Goal: Task Accomplishment & Management: Manage account settings

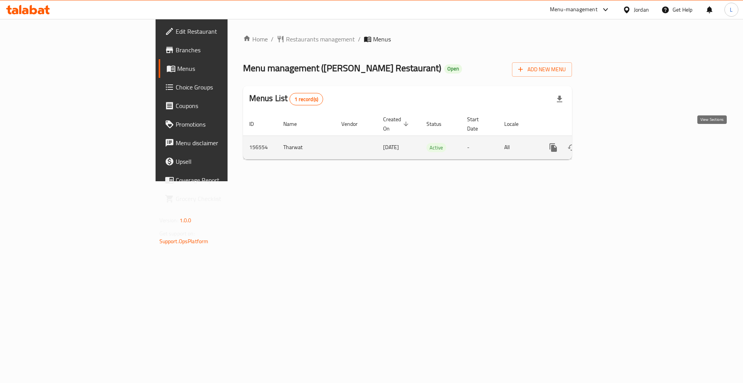
click at [614, 143] on icon "enhanced table" at bounding box center [608, 147] width 9 height 9
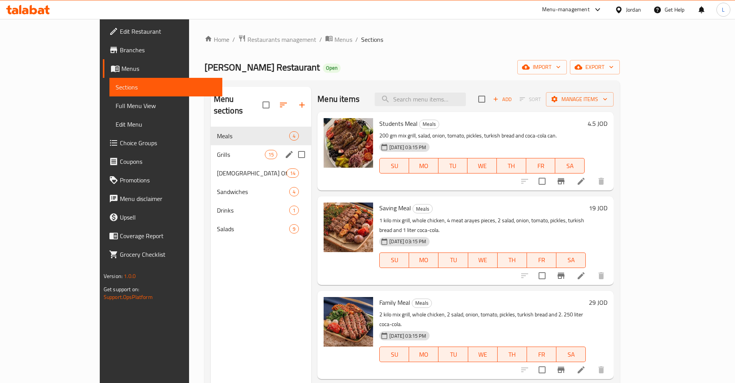
click at [211, 149] on div "Grills 15" at bounding box center [261, 154] width 101 height 19
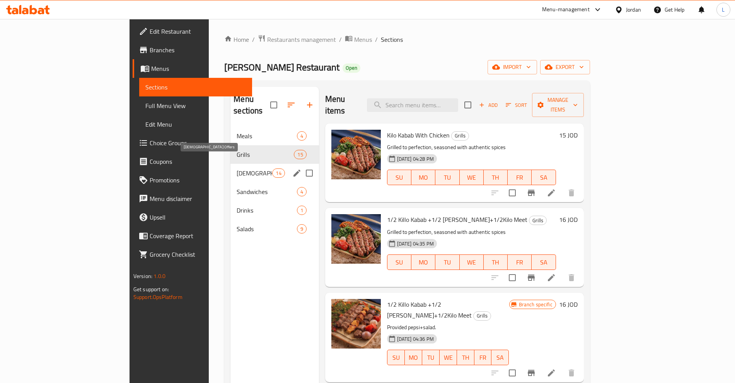
click at [237, 168] on span "Jezawi Offers" at bounding box center [255, 172] width 36 height 9
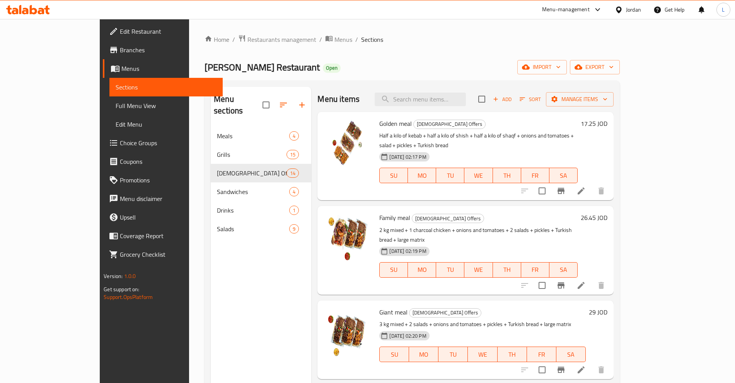
click at [608, 126] on h6 "17.25 JOD" at bounding box center [594, 123] width 27 height 11
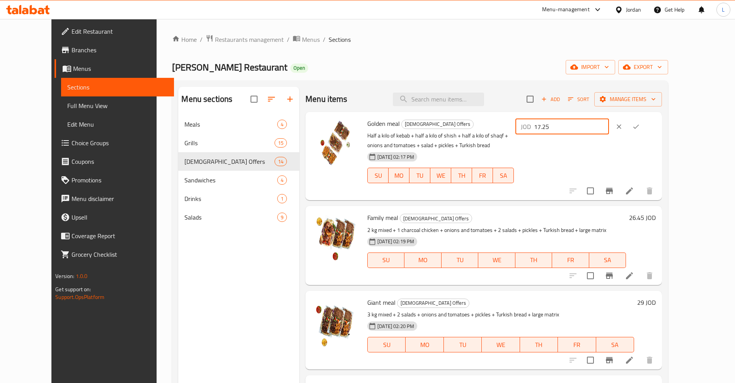
drag, startPoint x: 631, startPoint y: 125, endPoint x: 578, endPoint y: 127, distance: 52.7
click at [578, 127] on div "JOD 17.25 ​" at bounding box center [563, 126] width 94 height 15
type input "17"
click at [640, 123] on icon "ok" at bounding box center [636, 127] width 8 height 8
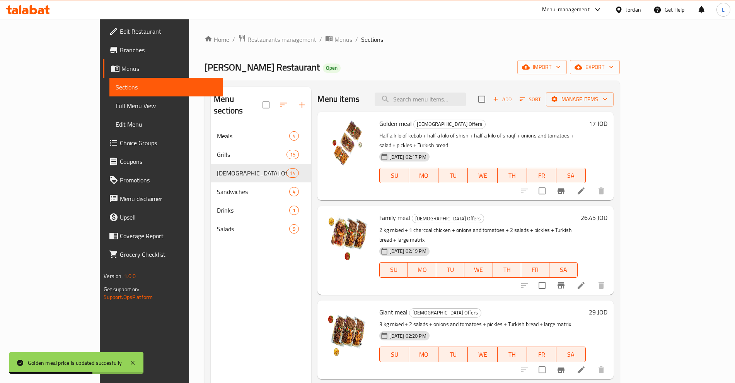
click at [608, 212] on h6 "26.45 JOD" at bounding box center [594, 217] width 27 height 11
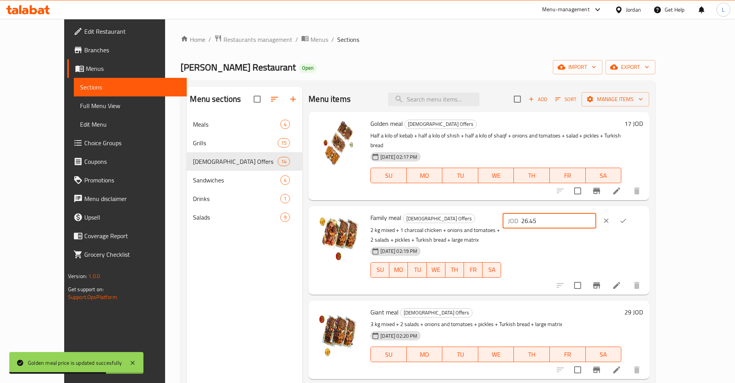
drag, startPoint x: 632, startPoint y: 213, endPoint x: 560, endPoint y: 218, distance: 71.7
click at [560, 218] on div "Family meal Jezawi Offers 2 kg mixed + 1 charcoal chicken + onions and tomatoes…" at bounding box center [506, 250] width 279 height 82
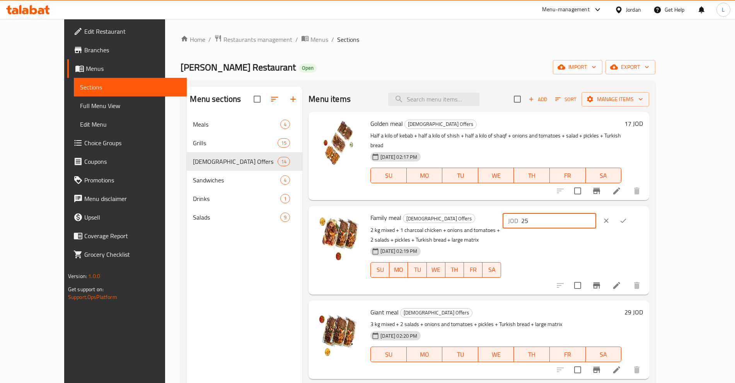
type input "25"
click at [632, 212] on button "ok" at bounding box center [623, 220] width 17 height 17
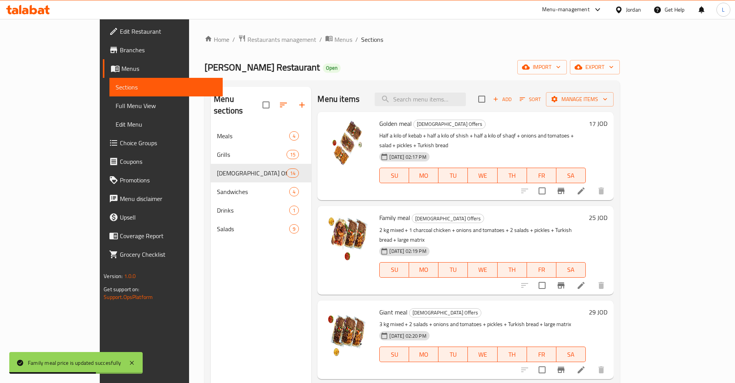
click at [608, 306] on h6 "29 JOD" at bounding box center [598, 311] width 19 height 11
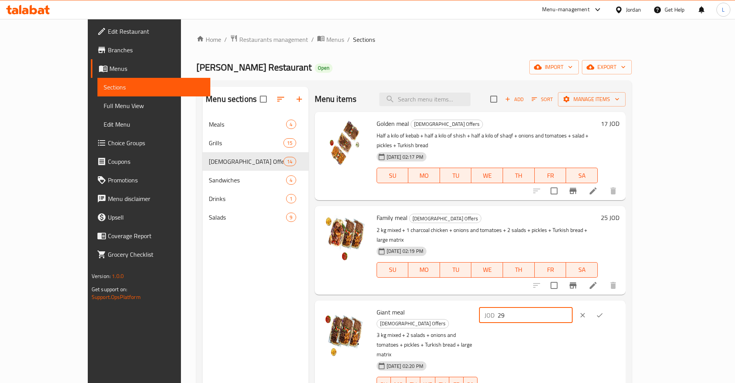
drag, startPoint x: 597, startPoint y: 297, endPoint x: 581, endPoint y: 298, distance: 16.7
click at [573, 307] on div "JOD 29 ​" at bounding box center [526, 314] width 94 height 15
type input "31"
click at [604, 311] on icon "ok" at bounding box center [600, 315] width 8 height 8
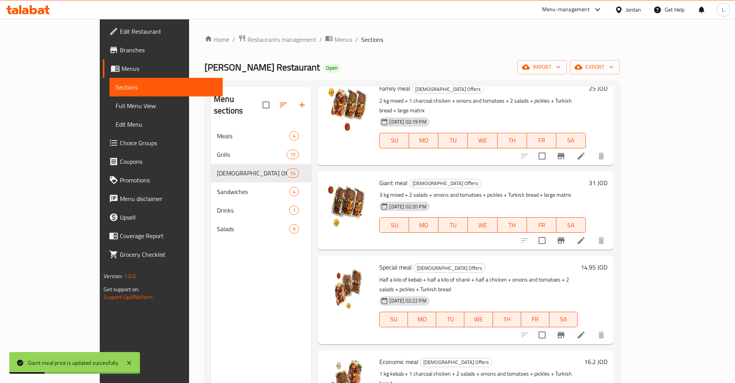
scroll to position [145, 0]
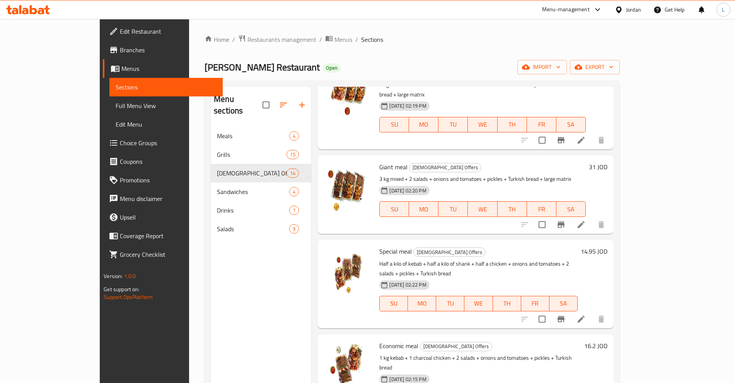
click at [608, 246] on div "14.95 JOD" at bounding box center [593, 251] width 30 height 11
click at [608, 246] on h6 "14.95 JOD" at bounding box center [594, 251] width 27 height 11
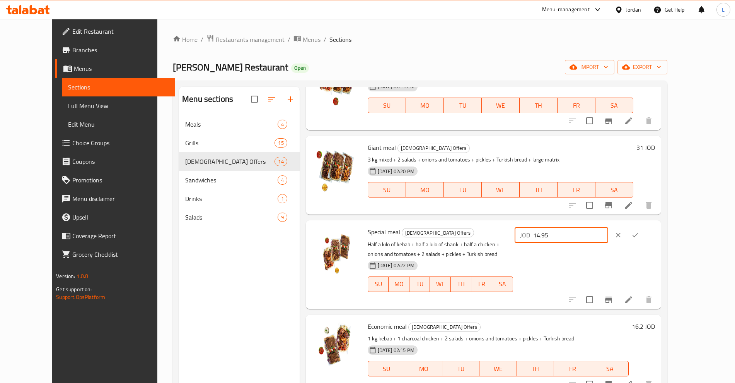
drag, startPoint x: 633, startPoint y: 236, endPoint x: 568, endPoint y: 242, distance: 65.7
click at [568, 242] on div "Special meal Jezawi Offers Half a kilo of kebab + half a kilo of shank + half a…" at bounding box center [512, 264] width 294 height 82
type input "15"
click at [639, 232] on icon "ok" at bounding box center [636, 235] width 8 height 8
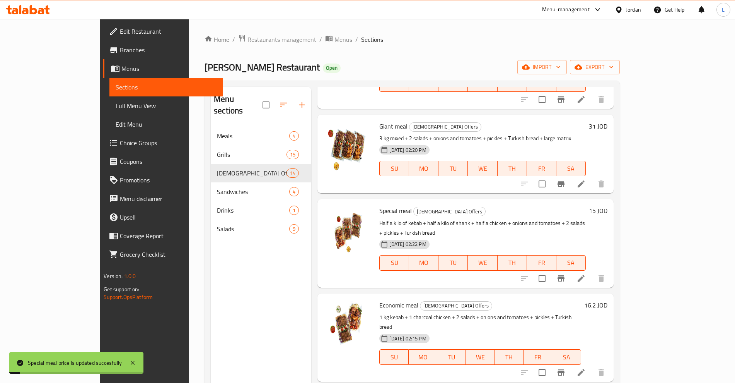
scroll to position [242, 0]
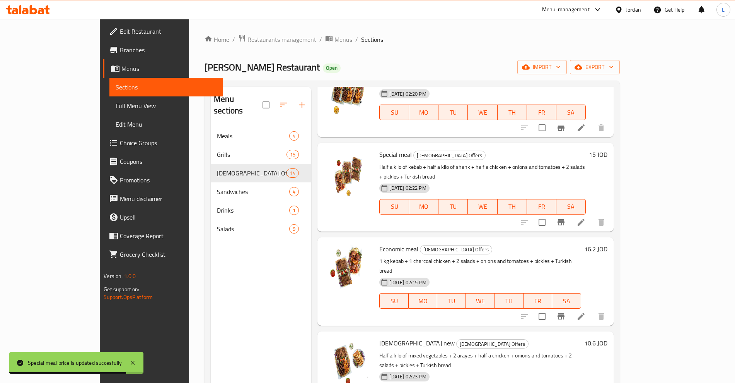
click at [608, 243] on h6 "16.2 JOD" at bounding box center [596, 248] width 23 height 11
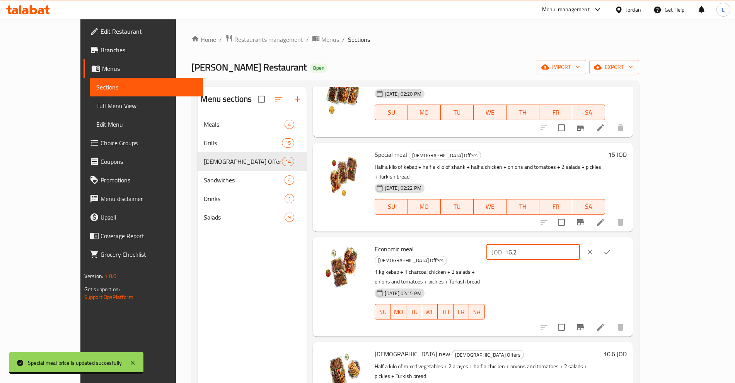
drag, startPoint x: 633, startPoint y: 223, endPoint x: 584, endPoint y: 230, distance: 49.6
click at [580, 244] on div "JOD 16.2 ​" at bounding box center [534, 251] width 94 height 15
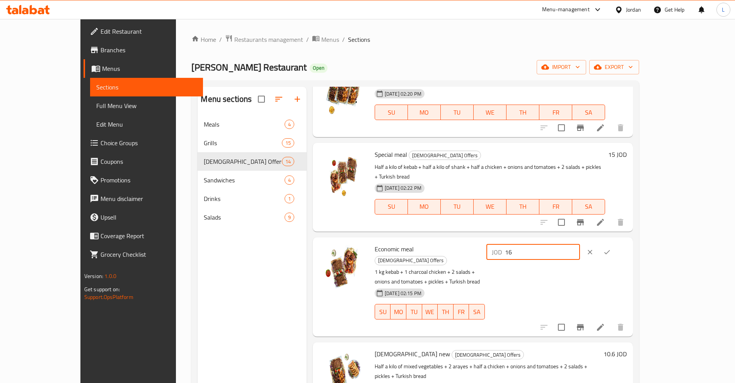
type input "16"
click at [611, 248] on icon "ok" at bounding box center [607, 252] width 8 height 8
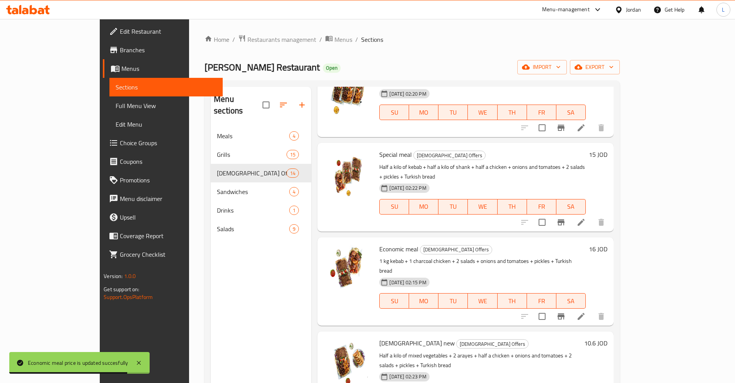
click at [608, 337] on h6 "10.6 JOD" at bounding box center [596, 342] width 23 height 11
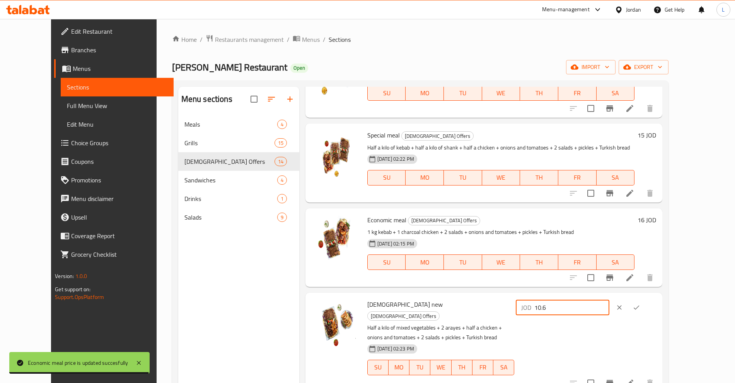
click at [560, 313] on div "Jezawi new Jezawi Offers Half a kilo of mixed vegetables + 2 arayes + half a ch…" at bounding box center [511, 342] width 295 height 93
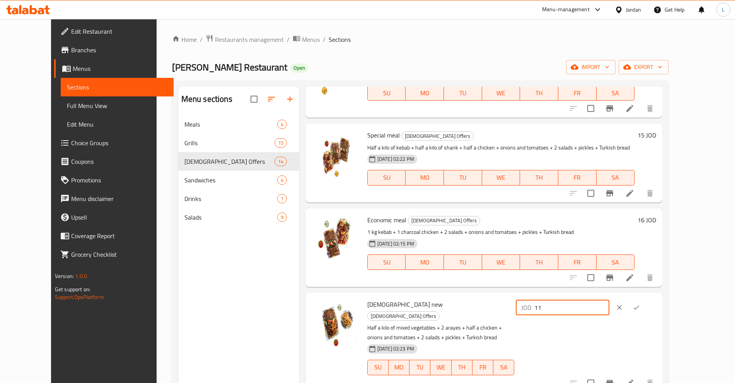
type input "11"
drag, startPoint x: 699, startPoint y: 303, endPoint x: 688, endPoint y: 306, distance: 10.9
click at [656, 303] on div "JOD 11 ​" at bounding box center [586, 307] width 140 height 17
click at [640, 306] on icon "ok" at bounding box center [637, 307] width 6 height 4
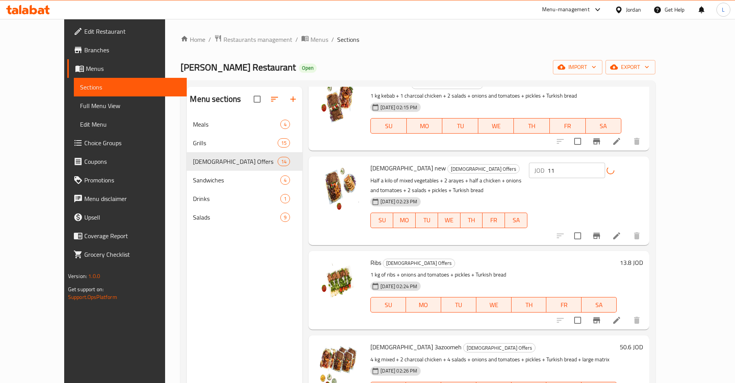
scroll to position [435, 0]
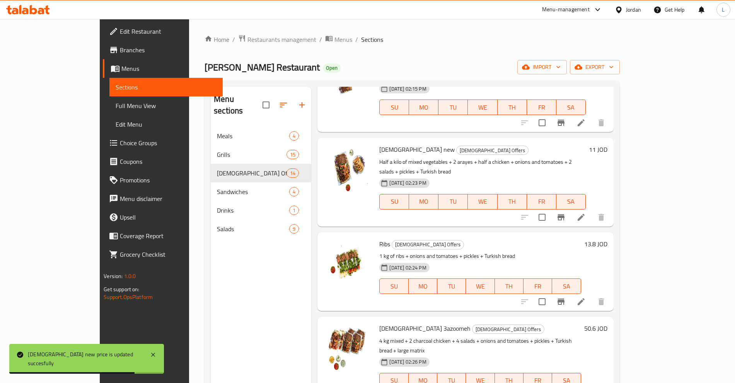
click at [608, 238] on h6 "13.8 JOD" at bounding box center [596, 243] width 23 height 11
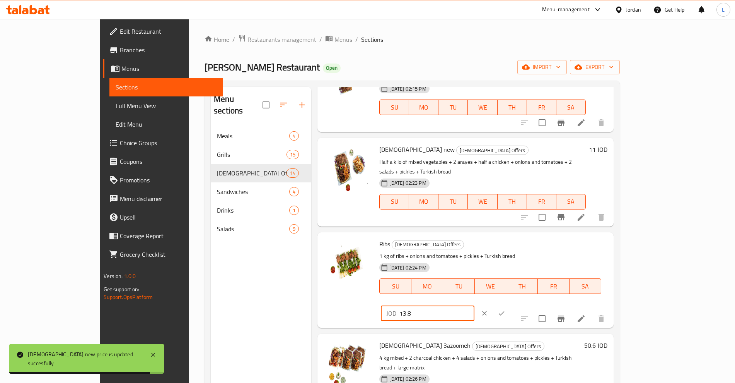
drag, startPoint x: 636, startPoint y: 198, endPoint x: 586, endPoint y: 206, distance: 50.1
click at [475, 305] on div "JOD 13.8 ​" at bounding box center [428, 312] width 94 height 15
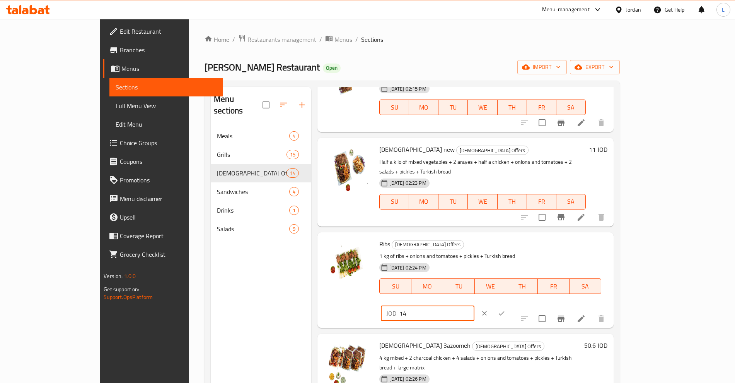
type input "14"
click at [506, 309] on icon "ok" at bounding box center [502, 313] width 8 height 8
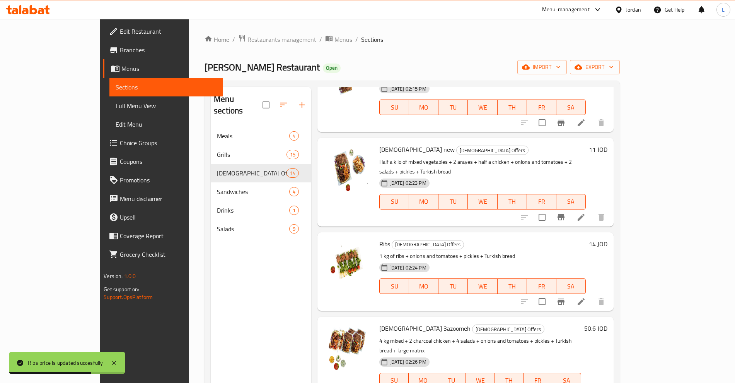
click at [608, 323] on h6 "50.6 JOD" at bounding box center [596, 328] width 23 height 11
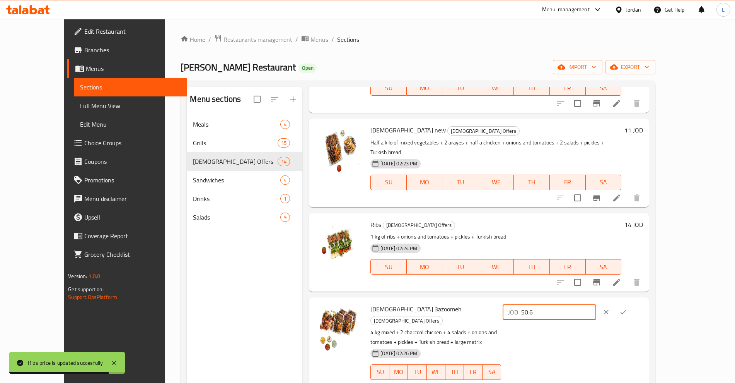
drag, startPoint x: 593, startPoint y: 287, endPoint x: 577, endPoint y: 290, distance: 16.2
click at [577, 304] on div "JOD 50.6 ​" at bounding box center [550, 311] width 94 height 15
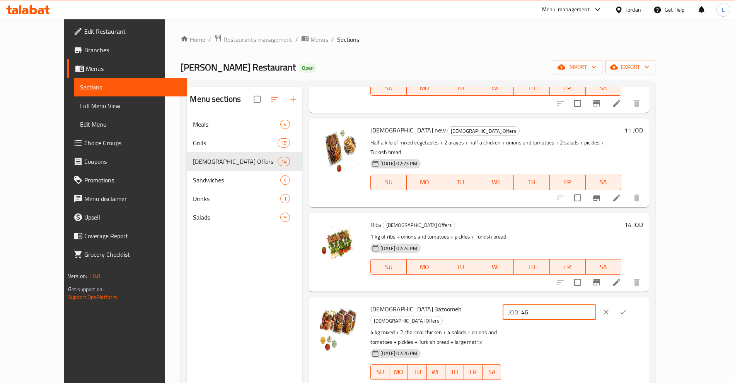
type input "46"
click at [627, 308] on icon "ok" at bounding box center [624, 312] width 8 height 8
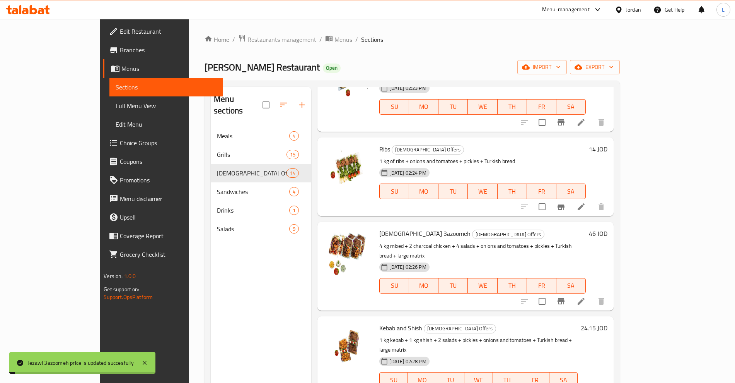
scroll to position [532, 0]
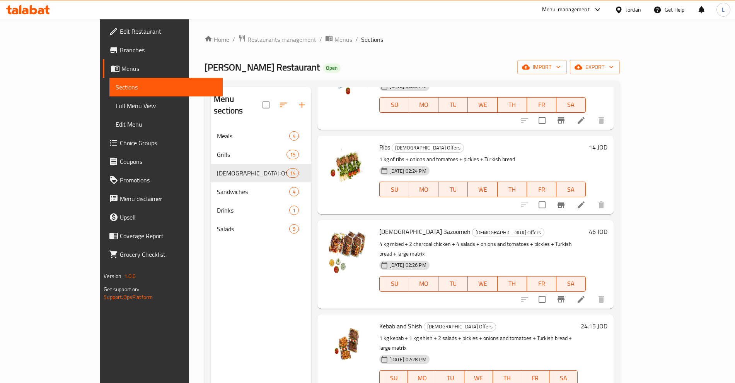
click at [608, 320] on h6 "24.15 JOD" at bounding box center [594, 325] width 27 height 11
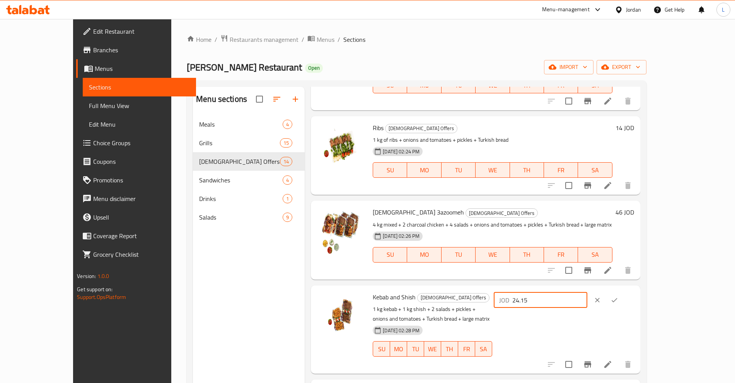
drag, startPoint x: 627, startPoint y: 272, endPoint x: 572, endPoint y: 277, distance: 55.6
click at [572, 288] on div "Kebab and Shish Jezawi Offers 1 kg kebab + 1 kg shish + 2 salads + pickles + on…" at bounding box center [503, 329] width 267 height 82
type input "23"
click at [619, 296] on icon "ok" at bounding box center [615, 300] width 8 height 8
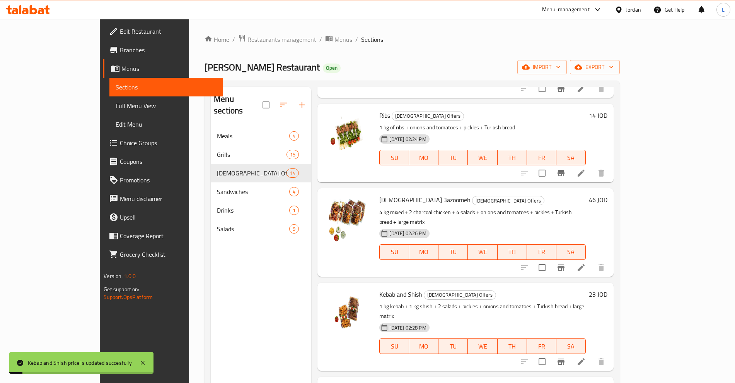
scroll to position [580, 0]
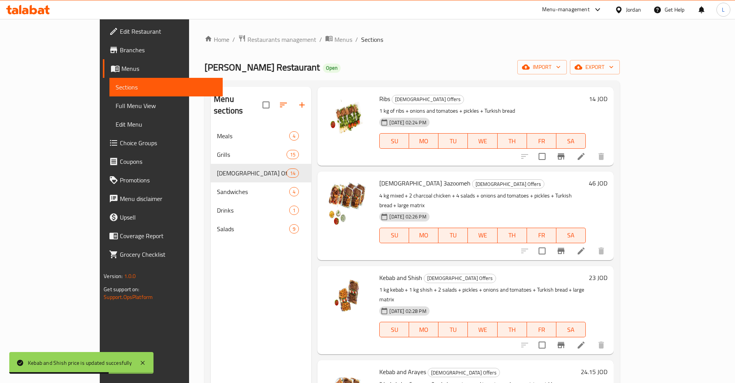
click at [608, 366] on h6 "24.15 JOD" at bounding box center [594, 371] width 27 height 11
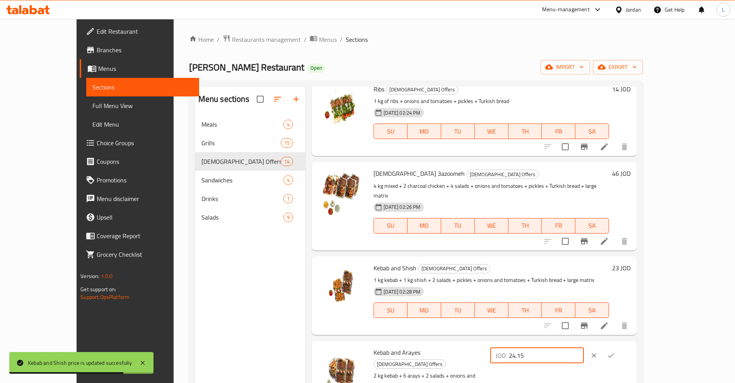
drag, startPoint x: 593, startPoint y: 312, endPoint x: 582, endPoint y: 313, distance: 10.5
click at [582, 347] on div "JOD 24.15 ​" at bounding box center [538, 354] width 94 height 15
type input "23"
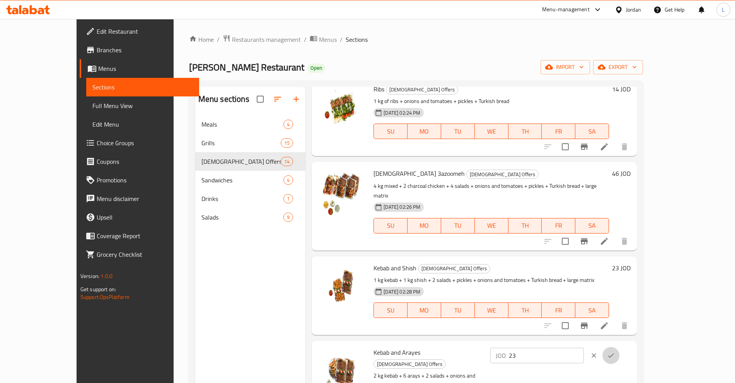
click at [614, 353] on icon "ok" at bounding box center [611, 355] width 6 height 4
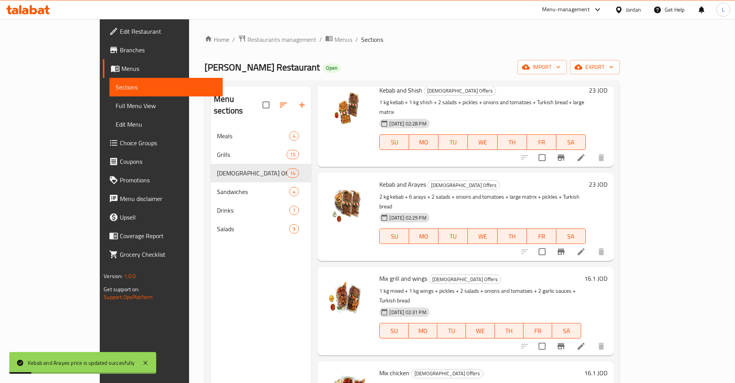
scroll to position [774, 0]
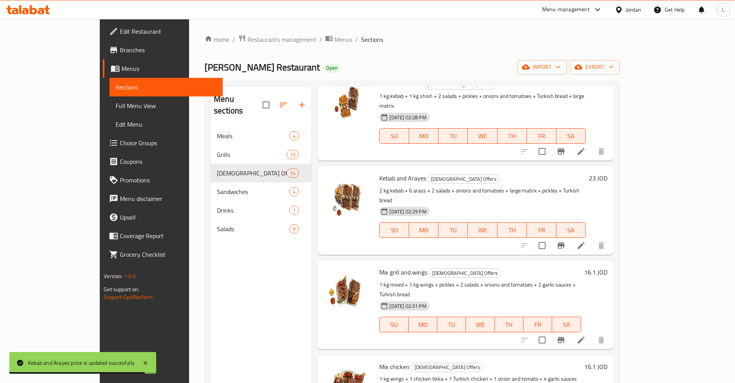
click at [608, 267] on h6 "16.1 JOD" at bounding box center [596, 272] width 23 height 11
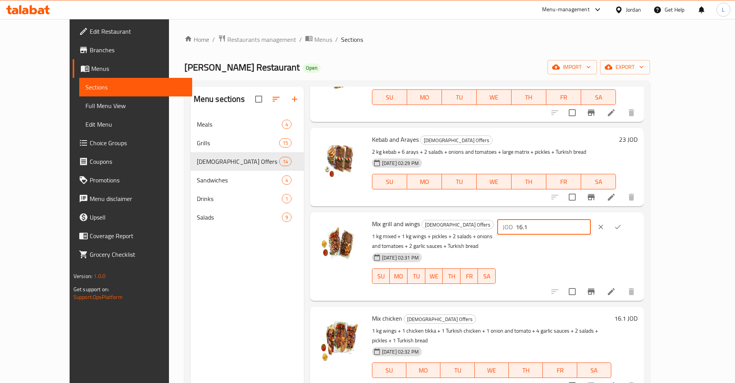
drag, startPoint x: 632, startPoint y: 195, endPoint x: 558, endPoint y: 202, distance: 74.6
click at [558, 215] on div "Mix grill and wings Jezawi Offers 1 kg mixed + 1 kg wings + pickles + 2 salads …" at bounding box center [505, 256] width 272 height 82
type input "16"
click at [622, 223] on icon "ok" at bounding box center [618, 227] width 8 height 8
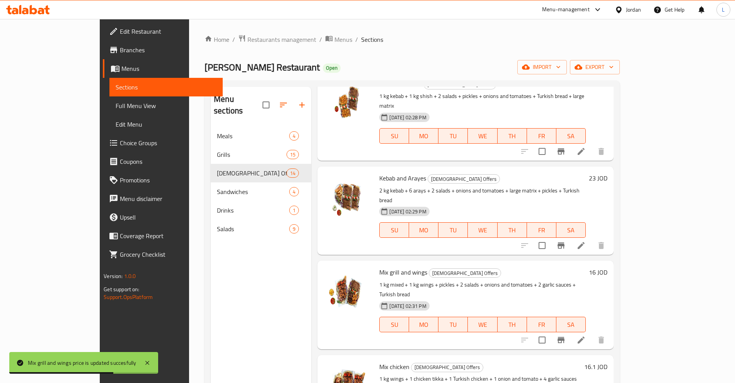
click at [608, 361] on h6 "16.1 JOD" at bounding box center [596, 366] width 23 height 11
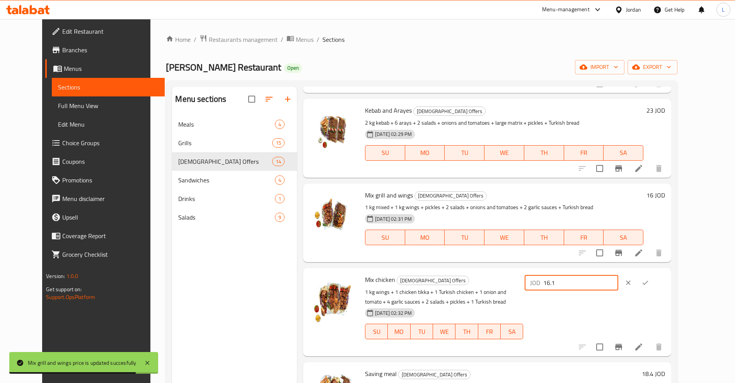
click at [566, 292] on div "Mix chicken Jezawi Offers 1 kg wings + 1 chicken tikka + 1 Turkish chicken + 1 …" at bounding box center [515, 312] width 306 height 82
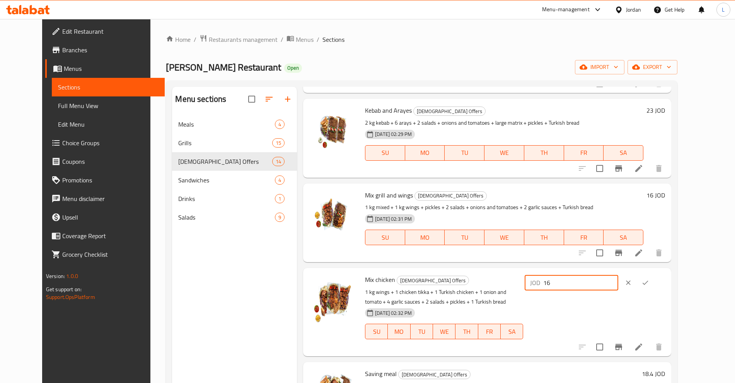
type input "16"
click at [654, 276] on button "ok" at bounding box center [645, 282] width 17 height 17
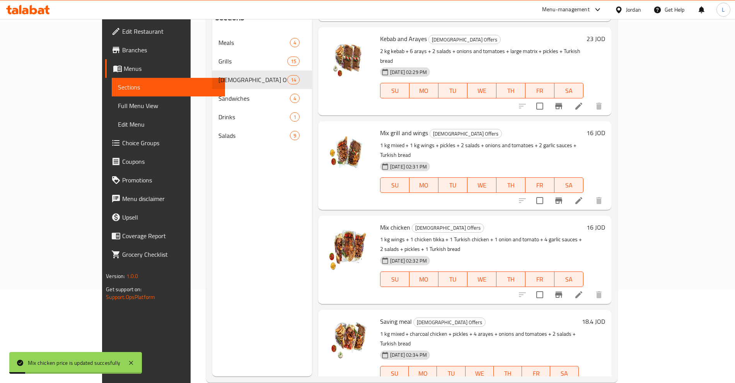
scroll to position [97, 0]
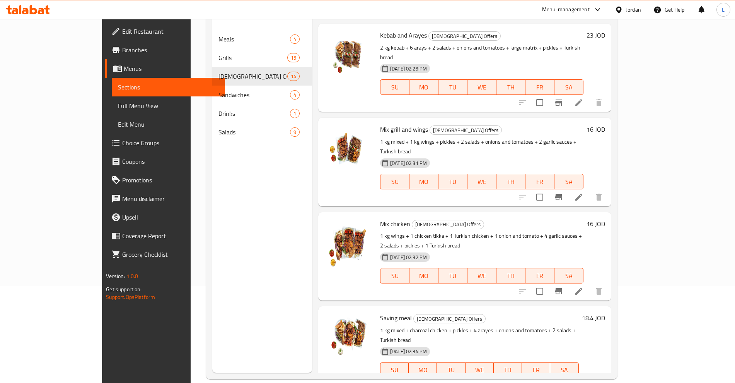
click at [605, 312] on h6 "18.4 JOD" at bounding box center [593, 317] width 23 height 11
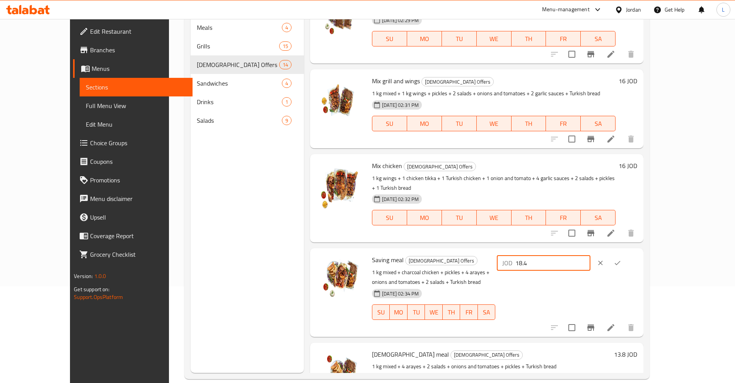
drag, startPoint x: 629, startPoint y: 223, endPoint x: 573, endPoint y: 236, distance: 57.6
click at [573, 251] on div "Saving meal Jezawi Offers 1 kg mixed + charcoal chicken + pickles + 4 arayes + …" at bounding box center [505, 292] width 272 height 82
type input "18"
click at [626, 254] on button "ok" at bounding box center [617, 262] width 17 height 17
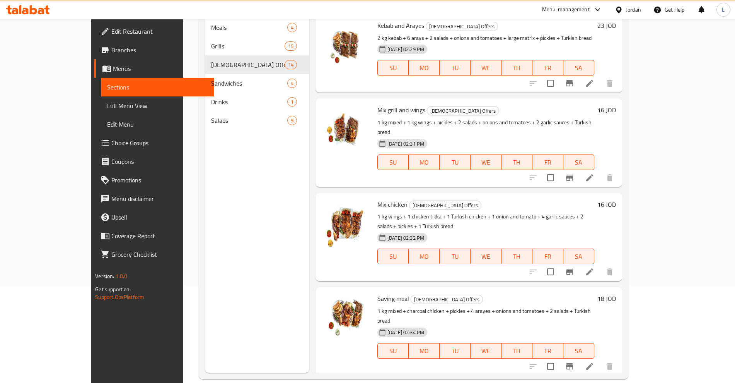
drag, startPoint x: 634, startPoint y: 307, endPoint x: 605, endPoint y: 310, distance: 29.6
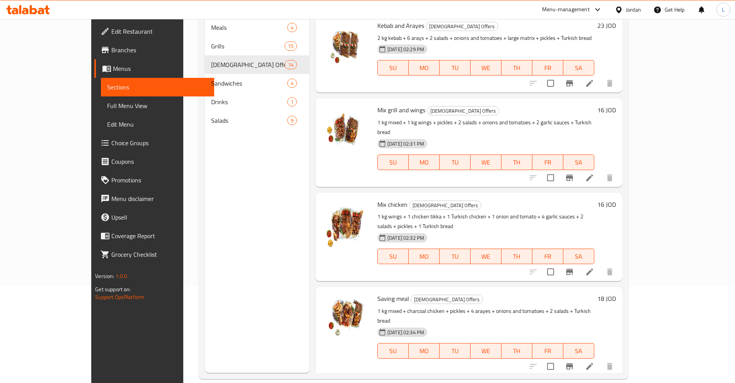
type input "14"
drag, startPoint x: 685, startPoint y: 308, endPoint x: 668, endPoint y: 312, distance: 17.5
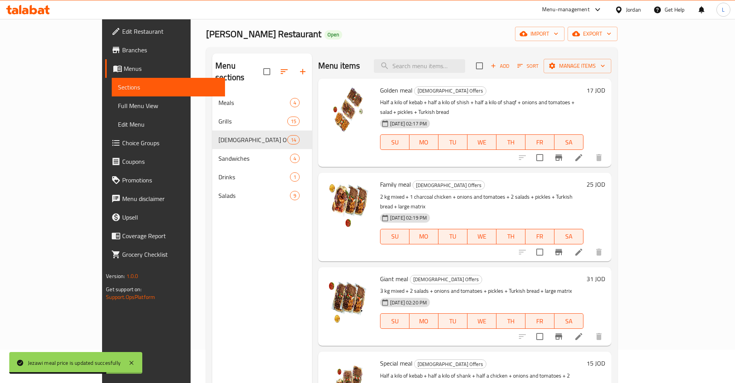
scroll to position [0, 0]
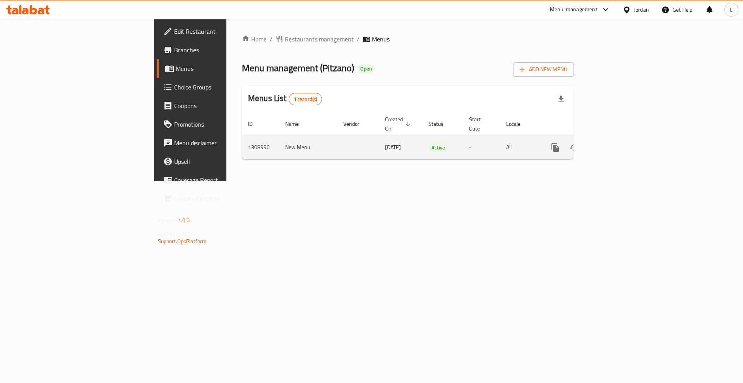
click at [620, 143] on link "enhanced table" at bounding box center [611, 147] width 19 height 19
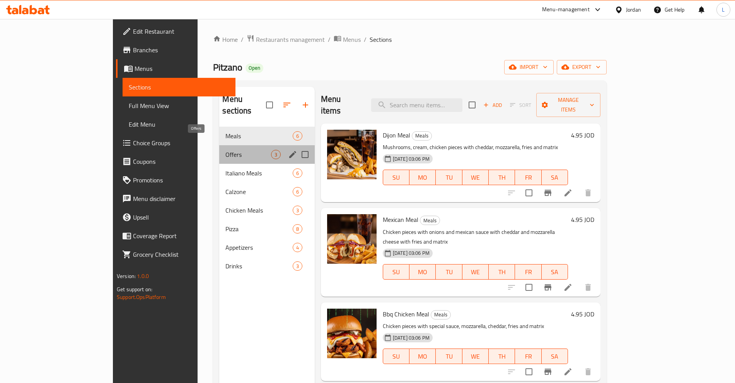
click at [226, 150] on span "Offers" at bounding box center [248, 154] width 45 height 9
